Goal: Information Seeking & Learning: Learn about a topic

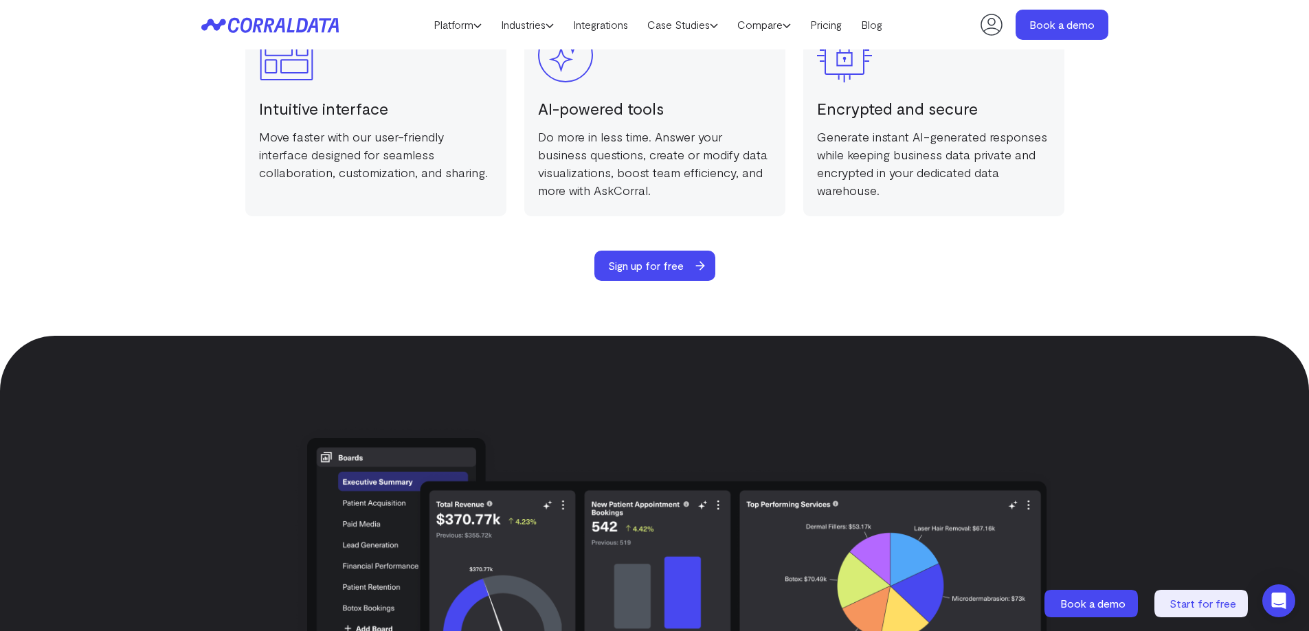
scroll to position [2444, 0]
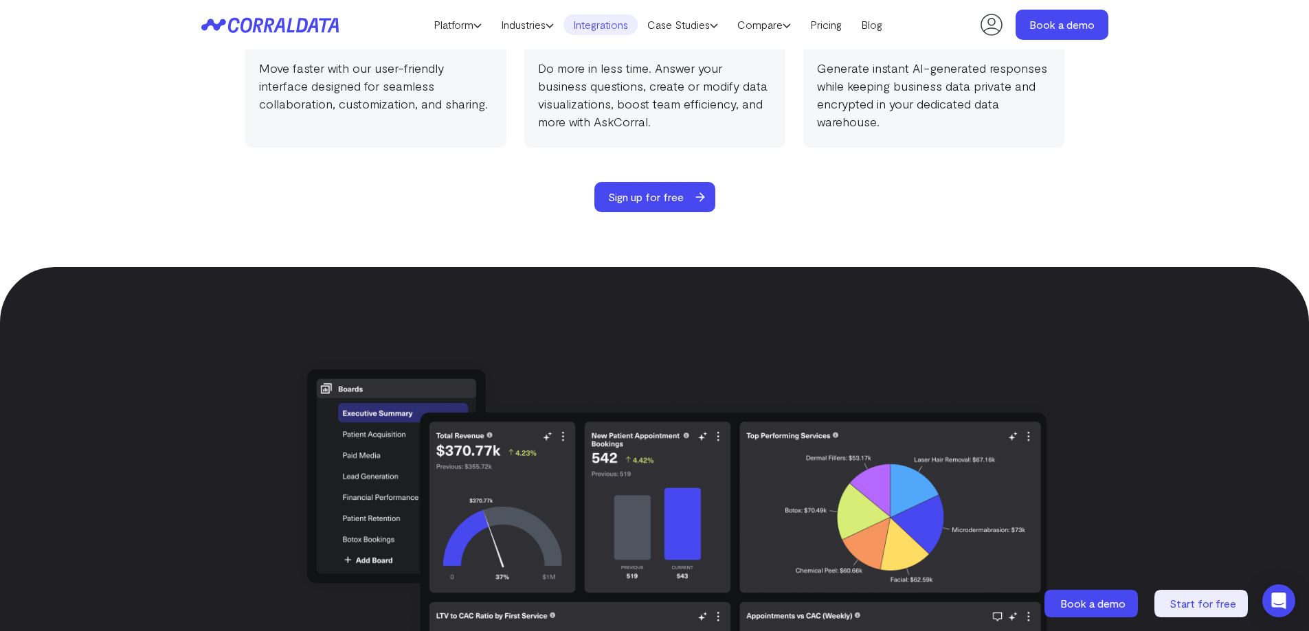
click at [613, 26] on link "Integrations" at bounding box center [600, 24] width 74 height 21
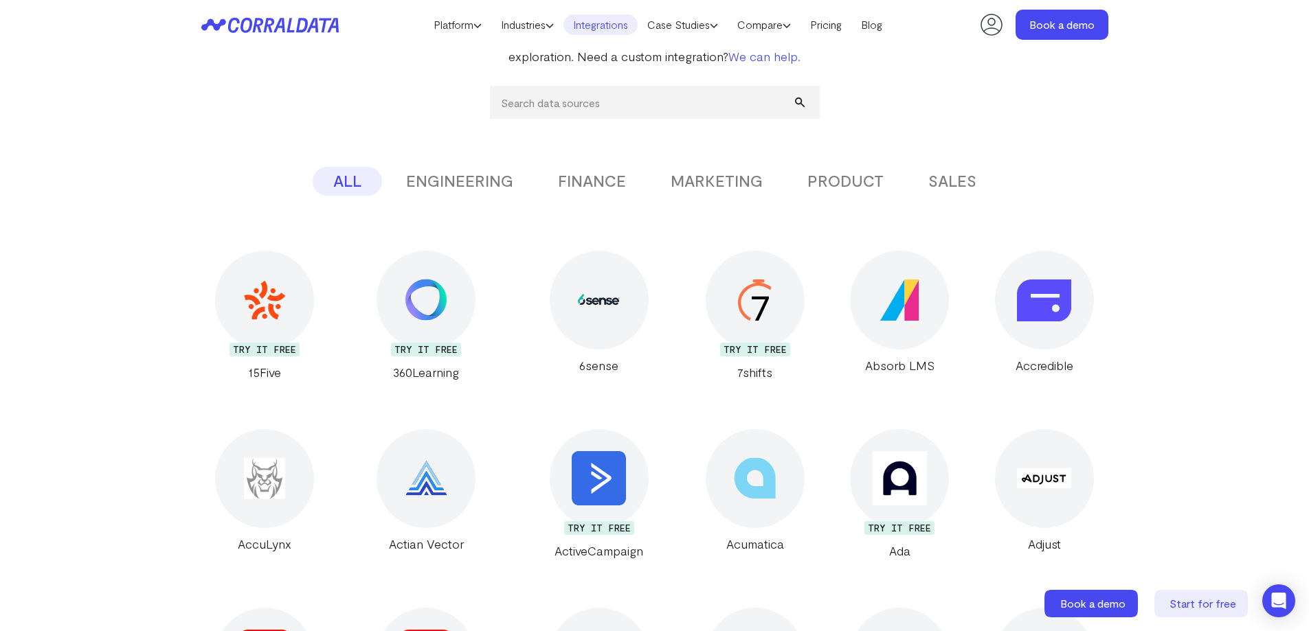
scroll to position [246, 0]
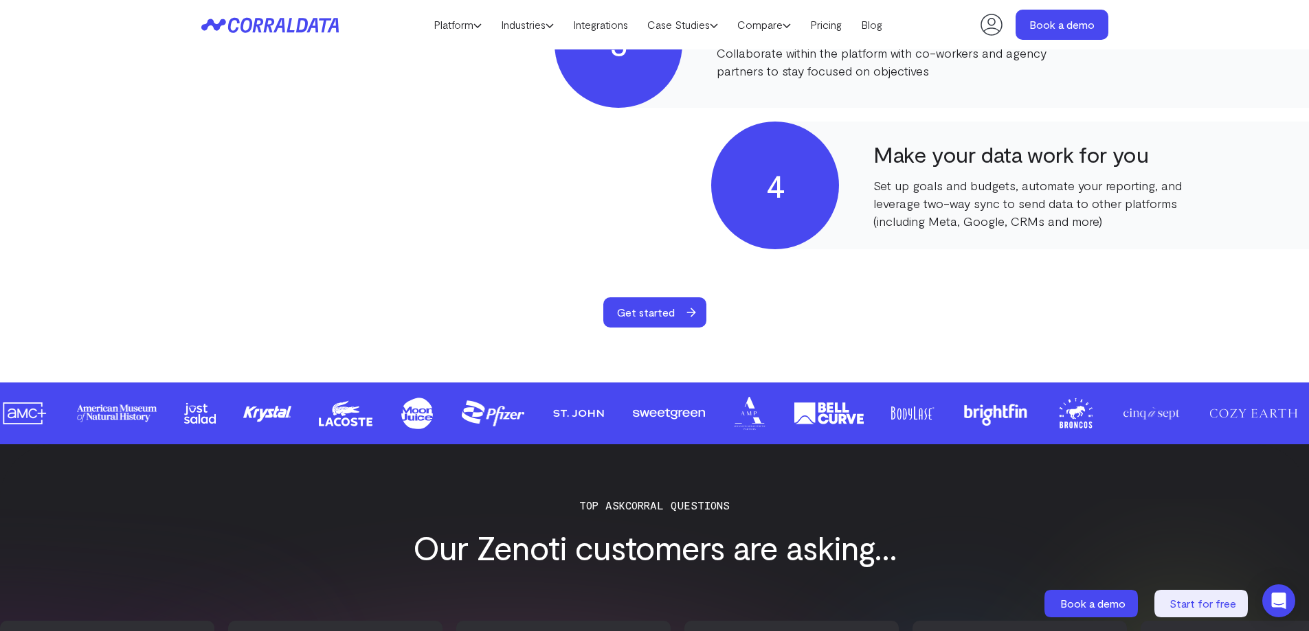
scroll to position [969, 0]
